Goal: Task Accomplishment & Management: Use online tool/utility

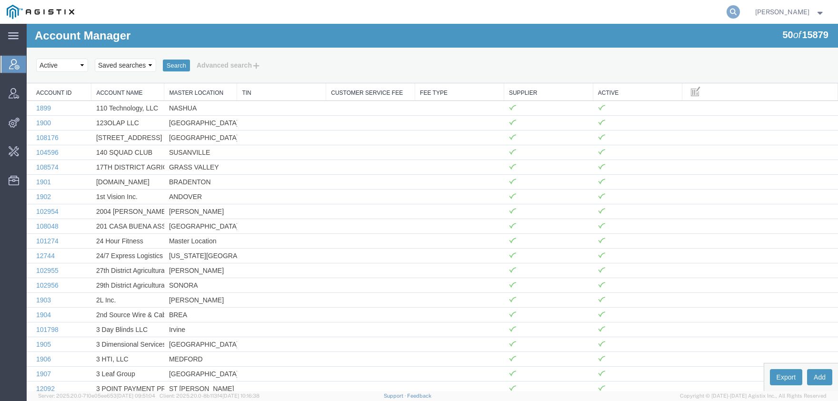
click at [740, 10] on icon at bounding box center [732, 11] width 13 height 13
type input "offline@pgw"
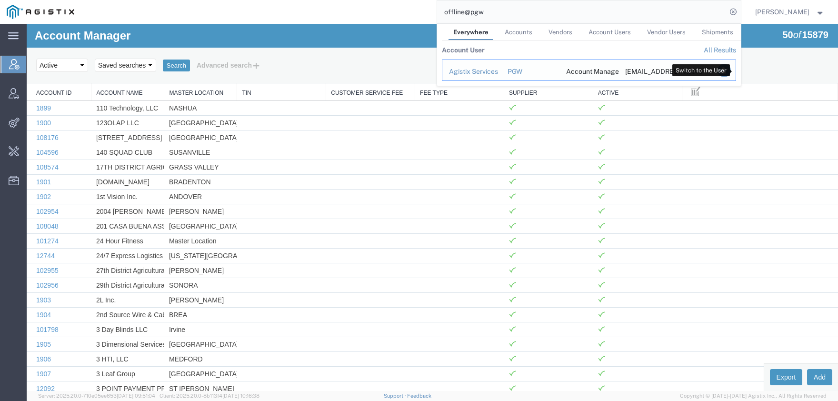
click at [730, 72] on icon "Search Results" at bounding box center [723, 70] width 13 height 13
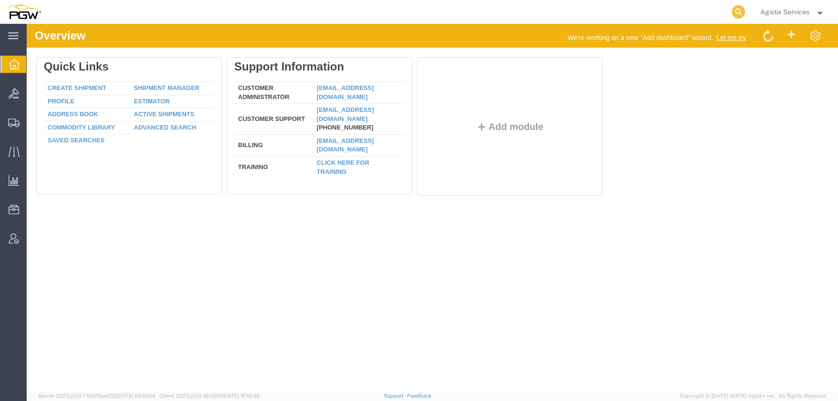
click at [741, 10] on icon at bounding box center [738, 11] width 13 height 13
paste input "56982577"
type input "56982577"
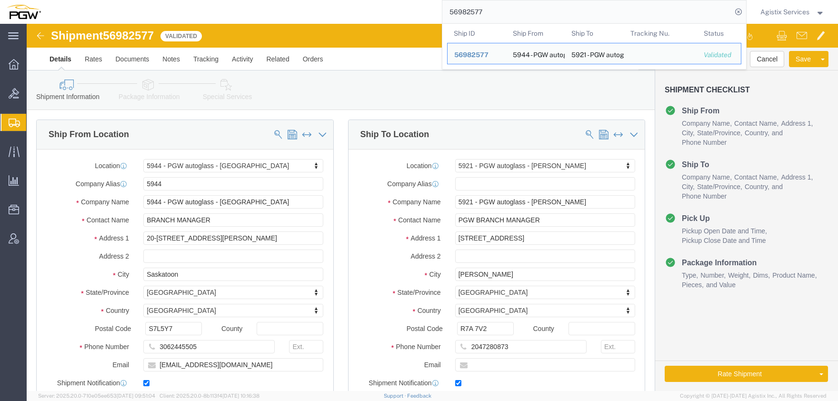
click div "Shipment Information Package Information Special Services Loading Routing"
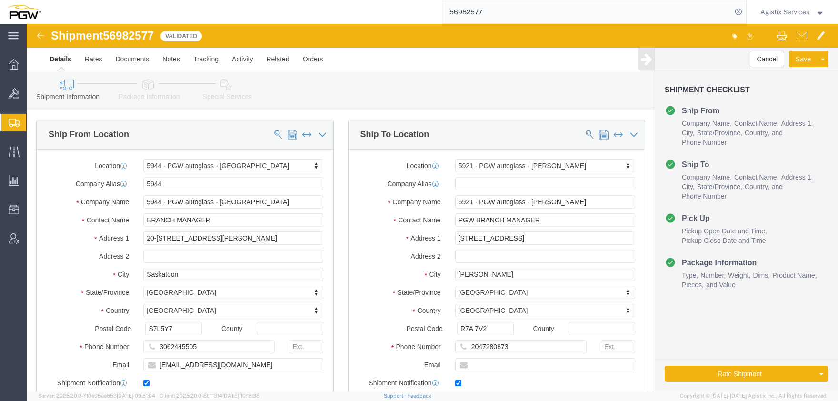
select select "28523"
select select "28507"
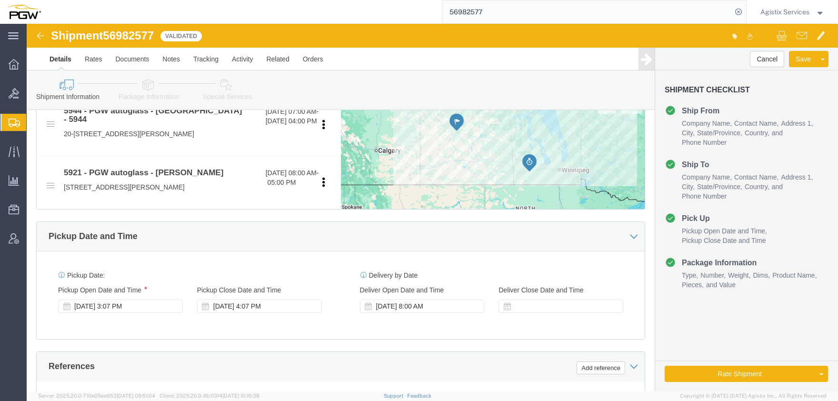
scroll to position [471, 0]
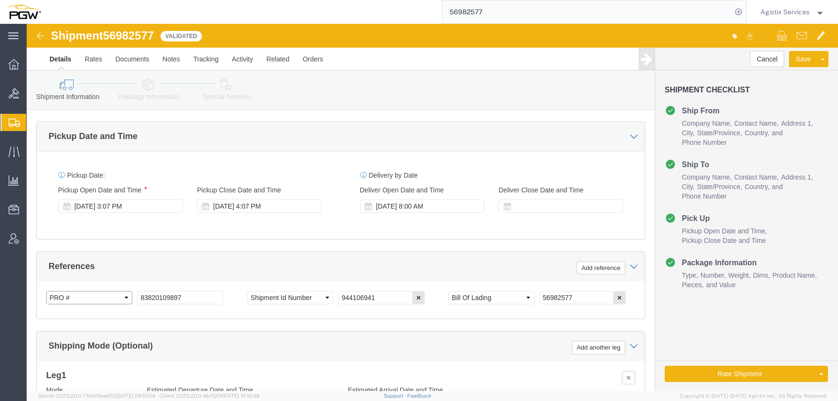
select select "GENERAL"
click option "General"
click select "Select Account Type Activity ID Airline Appointment Number ASN Batch Request # …"
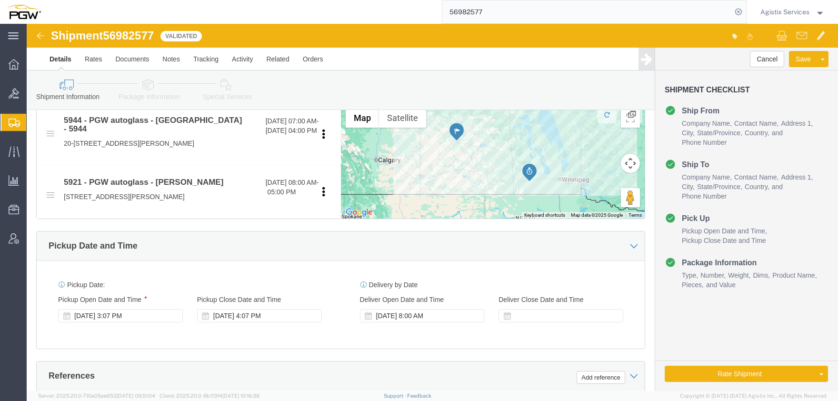
scroll to position [338, 0]
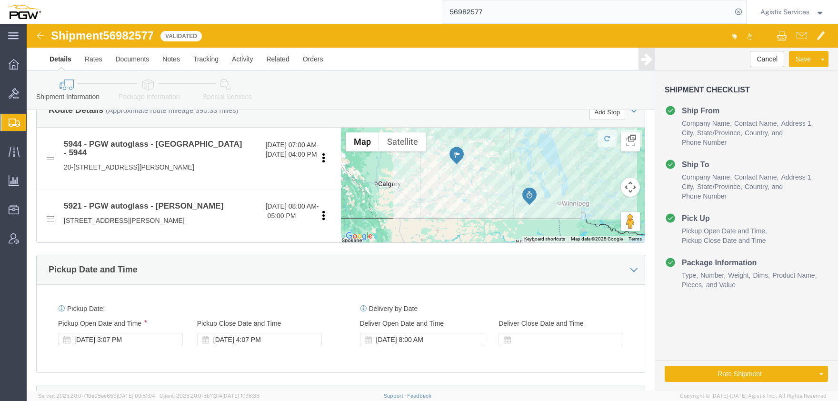
click link "Package Information"
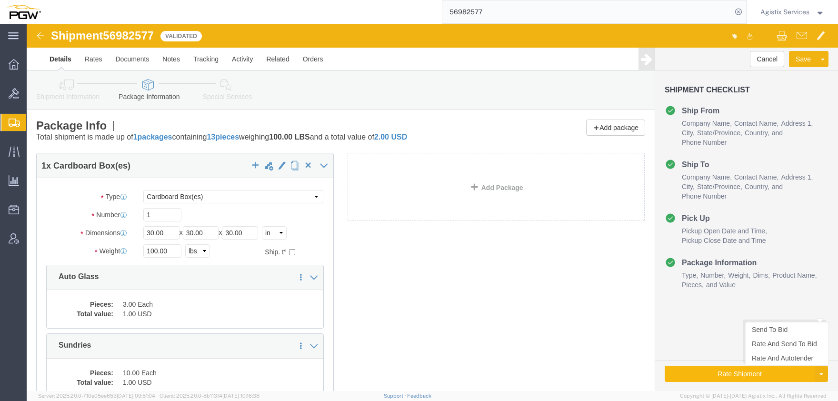
click button "Rate Shipment"
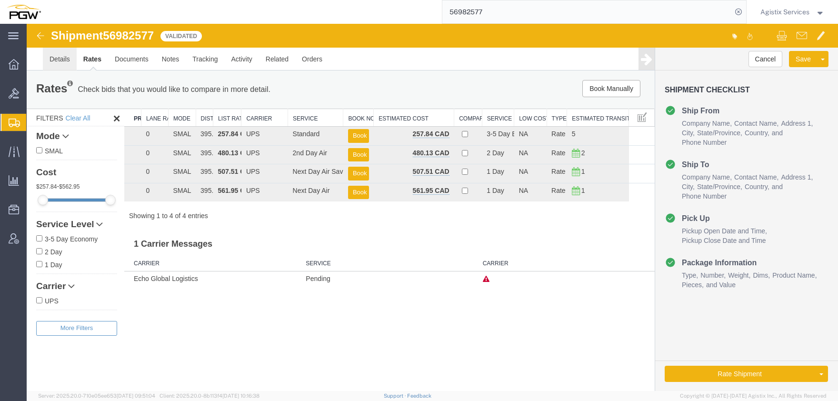
click at [66, 59] on link "Details" at bounding box center [60, 59] width 34 height 23
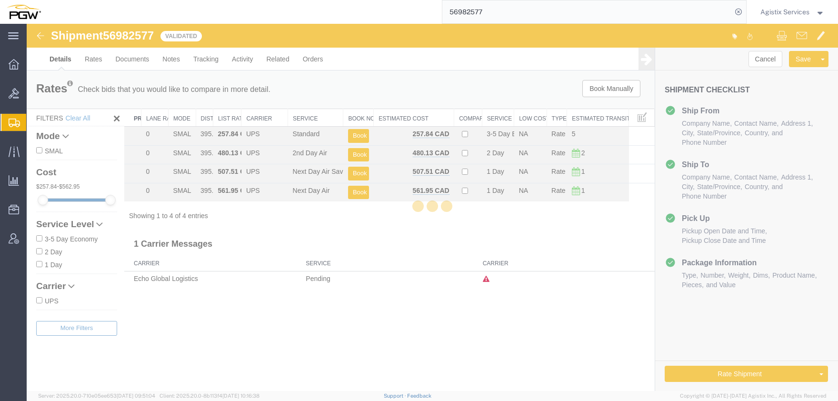
select select "28523"
select select "28507"
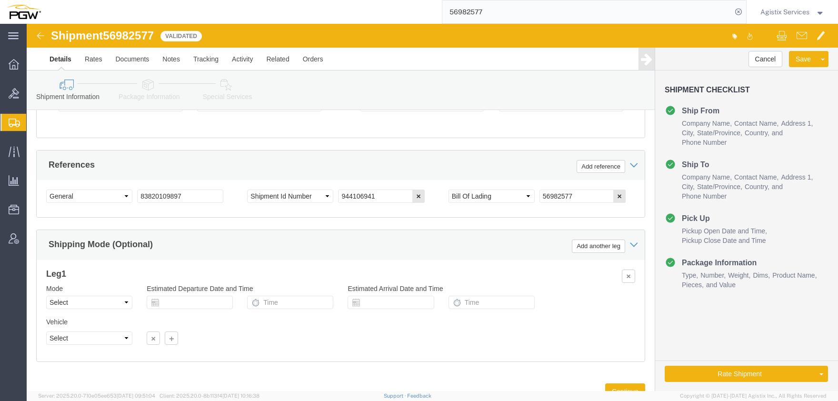
scroll to position [600, 0]
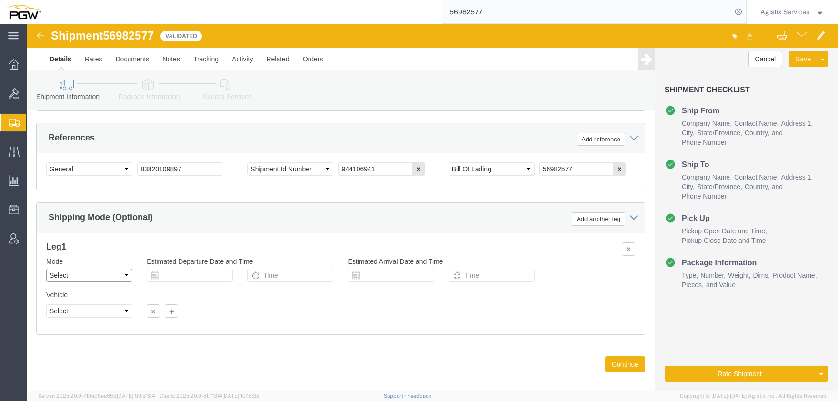
click select "Select Air Less than Truckload Multi-Leg Ocean Freight Rail Small Parcel Truckl…"
select select "LTL"
click option "Less than Truckload"
click button "Rate Shipment"
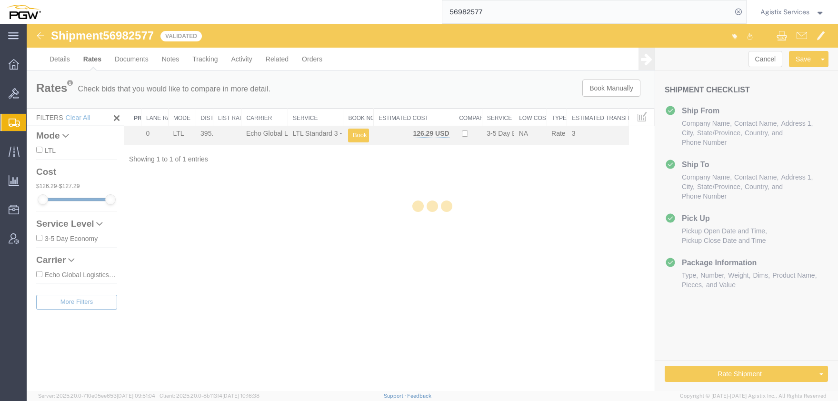
scroll to position [0, 0]
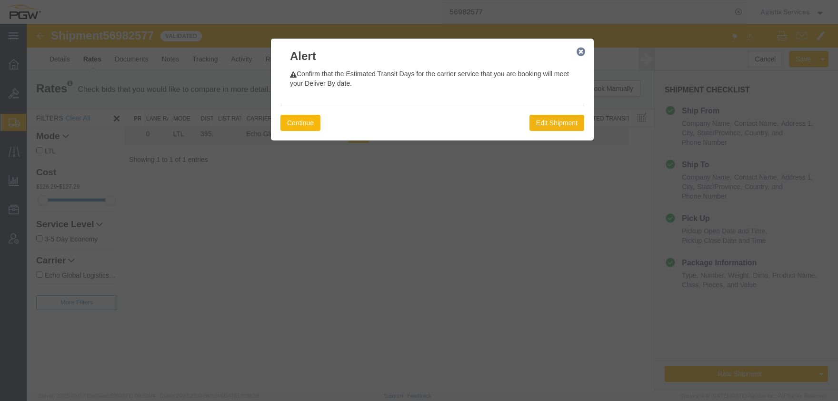
click at [307, 122] on button "Continue" at bounding box center [300, 123] width 40 height 16
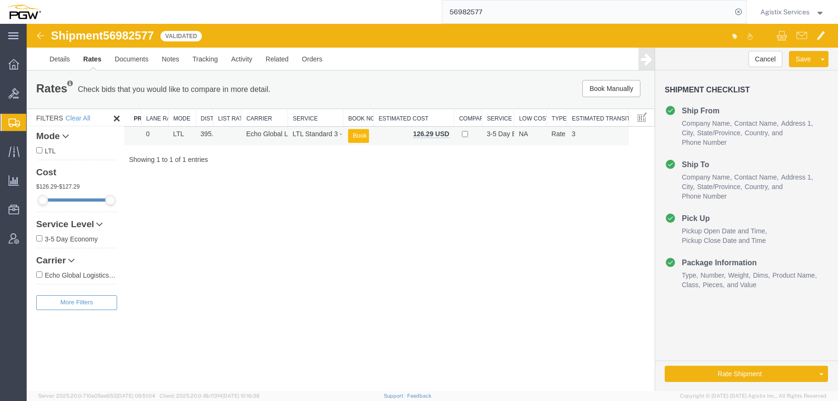
click at [361, 138] on button "Book" at bounding box center [358, 136] width 21 height 14
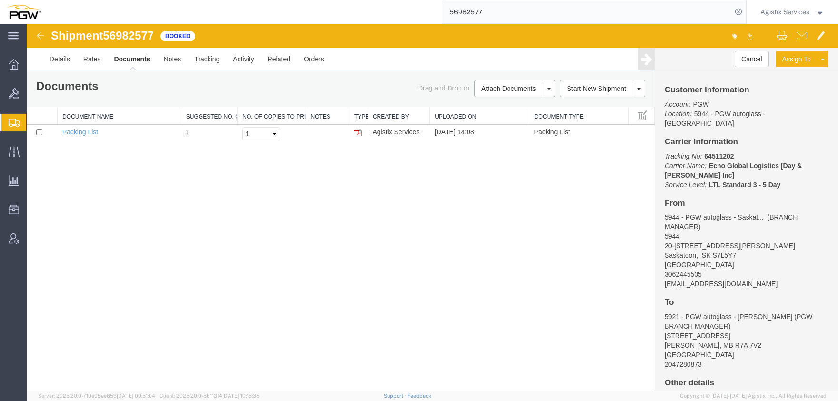
drag, startPoint x: 455, startPoint y: 11, endPoint x: 343, endPoint y: 11, distance: 111.4
click at [442, 11] on input "56982577" at bounding box center [586, 11] width 289 height 23
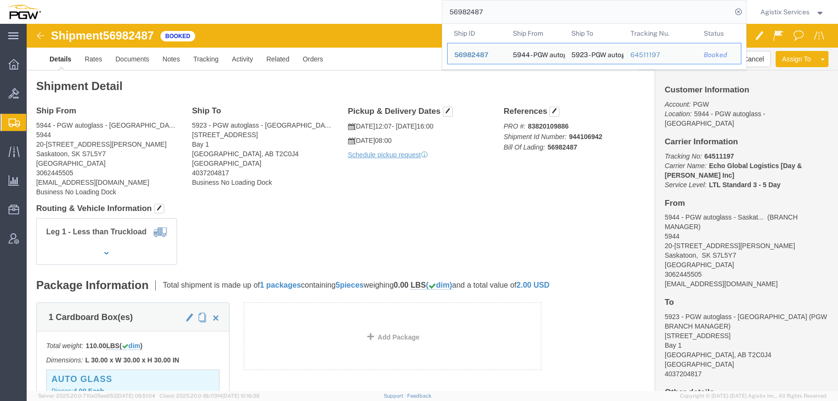
drag, startPoint x: 474, startPoint y: 14, endPoint x: 284, endPoint y: 7, distance: 190.0
click at [442, 10] on input "56982487" at bounding box center [586, 11] width 289 height 23
paste input "79998"
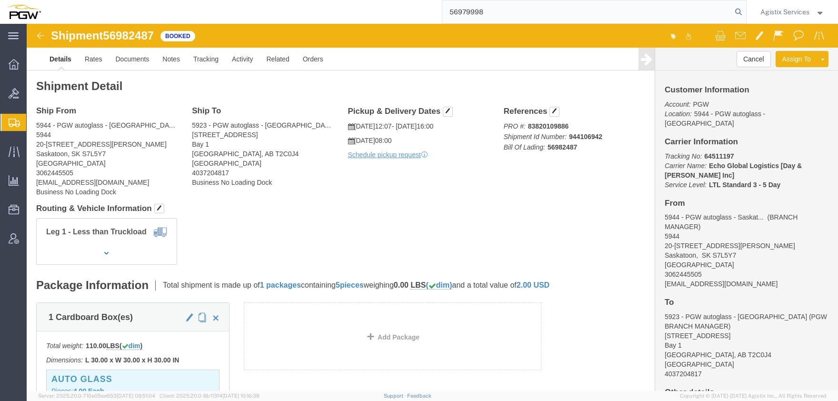
type input "56979998"
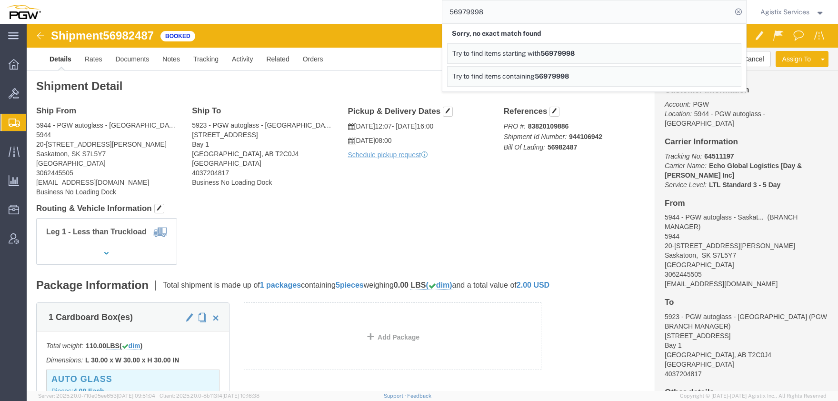
click at [466, 13] on input "56979998" at bounding box center [586, 11] width 289 height 23
